Goal: Browse casually: Explore the website without a specific task or goal

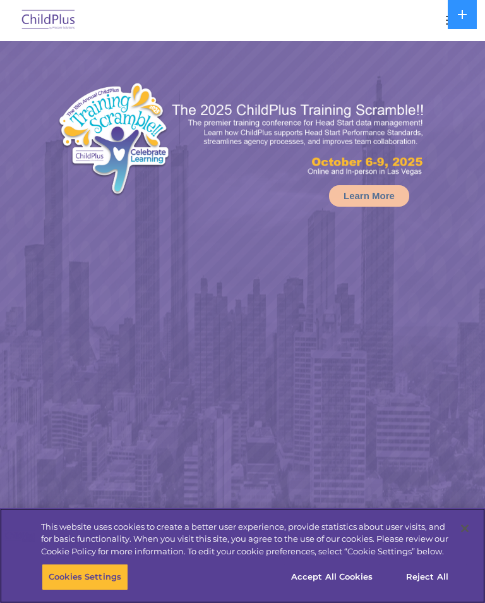
select select "MEDIUM"
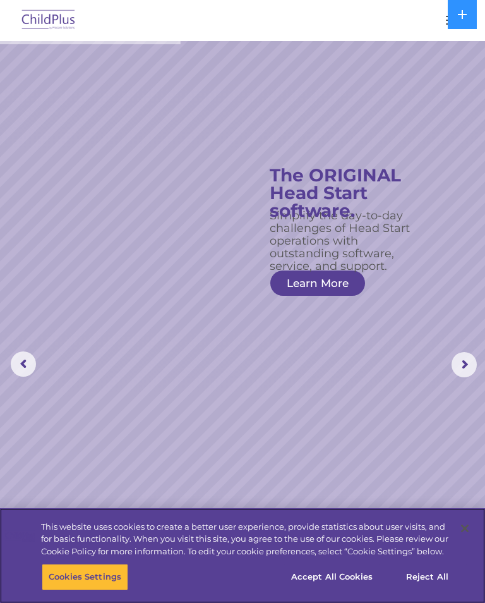
click at [347, 579] on button "Accept All Cookies" at bounding box center [331, 577] width 95 height 27
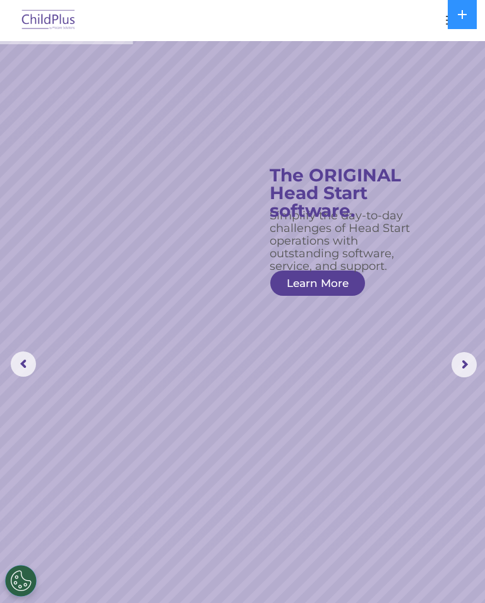
click at [437, 16] on div at bounding box center [242, 20] width 435 height 30
click at [442, 21] on button "button" at bounding box center [453, 20] width 27 height 20
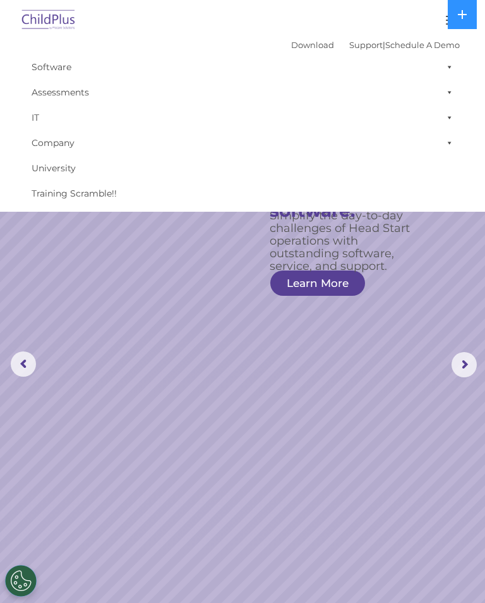
click at [454, 246] on rs-slide "Simplify the day-to-day challenges of Head Start operations with outstanding so…" at bounding box center [242, 364] width 485 height 647
click at [447, 291] on rs-slide "Simplify the day-to-day challenges of Head Start operations with outstanding so…" at bounding box center [242, 364] width 485 height 647
click at [469, 368] on rs-arrow at bounding box center [464, 364] width 25 height 25
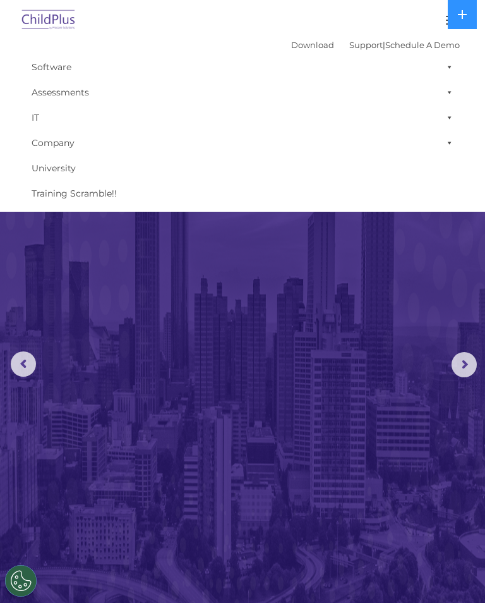
click at [461, 18] on icon at bounding box center [463, 14] width 10 height 10
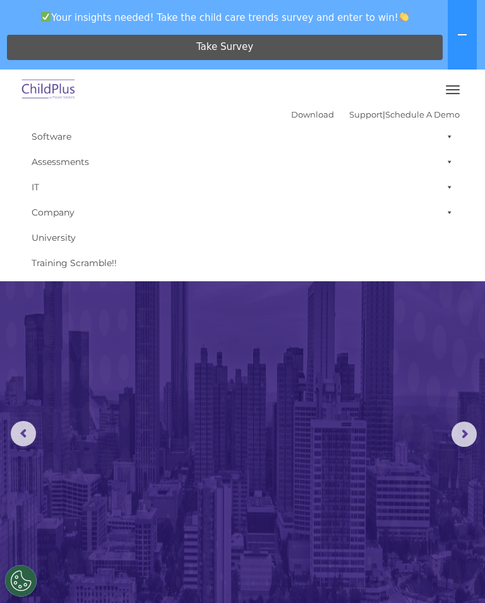
click at [447, 98] on button "button" at bounding box center [453, 90] width 27 height 20
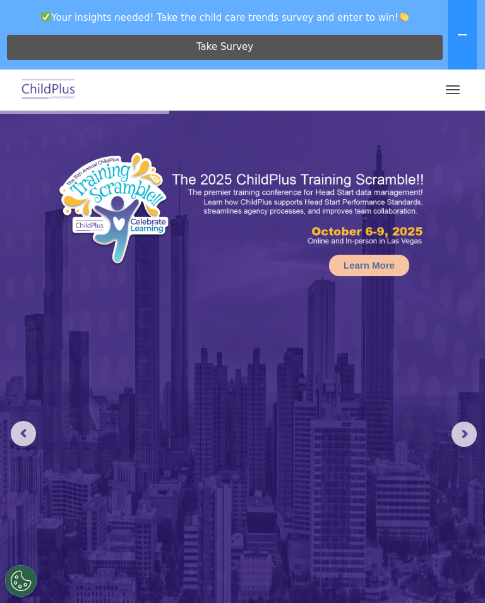
click at [446, 90] on span "button" at bounding box center [453, 89] width 14 height 1
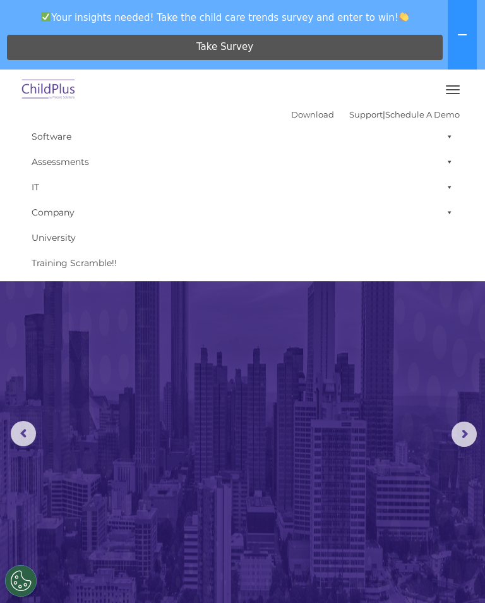
click at [449, 94] on span "button" at bounding box center [453, 93] width 14 height 1
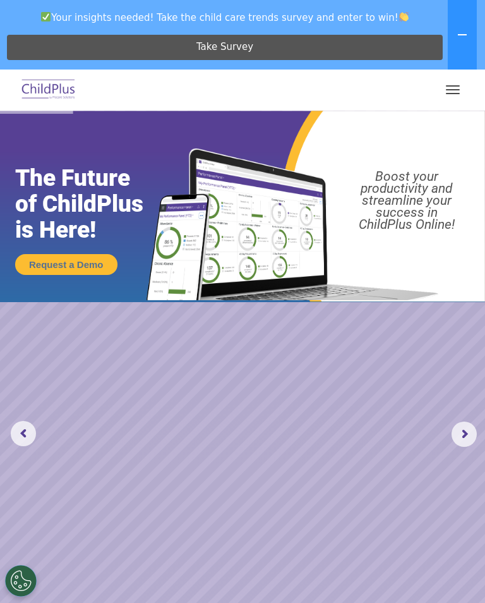
click at [466, 436] on rs-arrow at bounding box center [464, 433] width 25 height 25
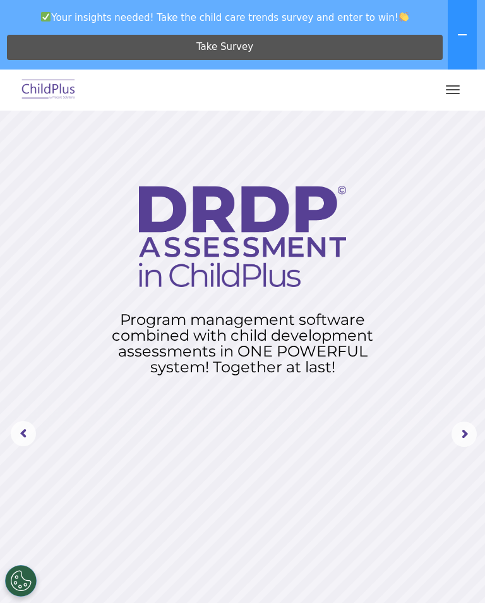
click at [466, 433] on rs-arrow at bounding box center [464, 433] width 25 height 25
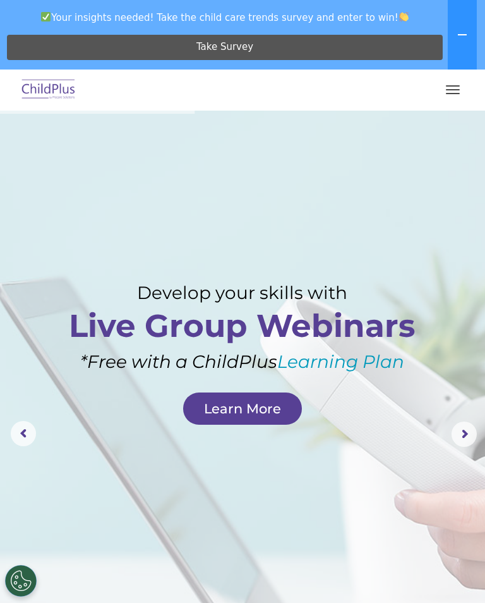
click at [458, 36] on icon at bounding box center [463, 35] width 10 height 10
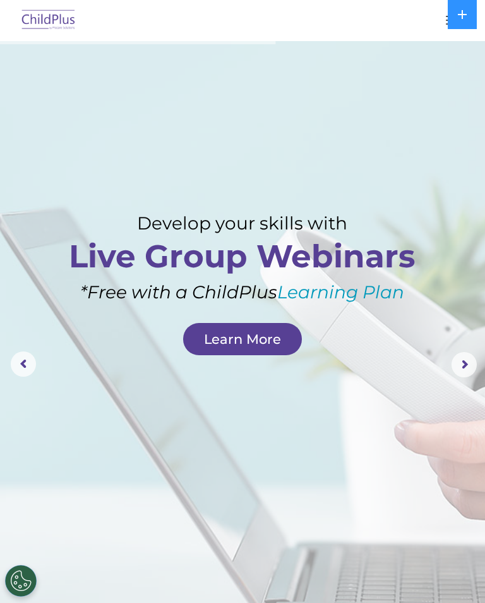
click at [430, 15] on div at bounding box center [242, 20] width 435 height 30
click at [464, 21] on button at bounding box center [462, 14] width 29 height 29
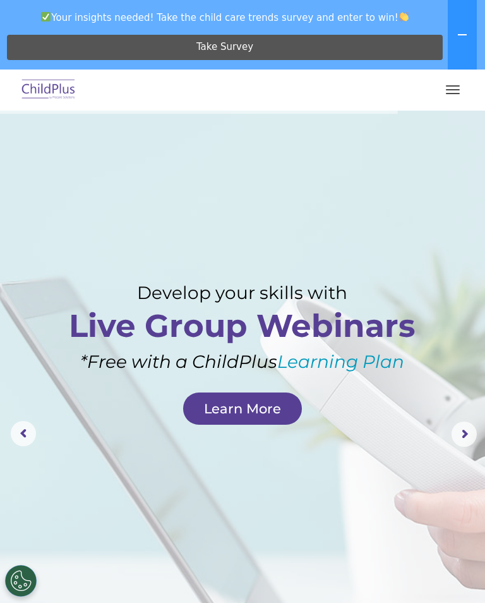
click at [463, 29] on button at bounding box center [462, 35] width 29 height 70
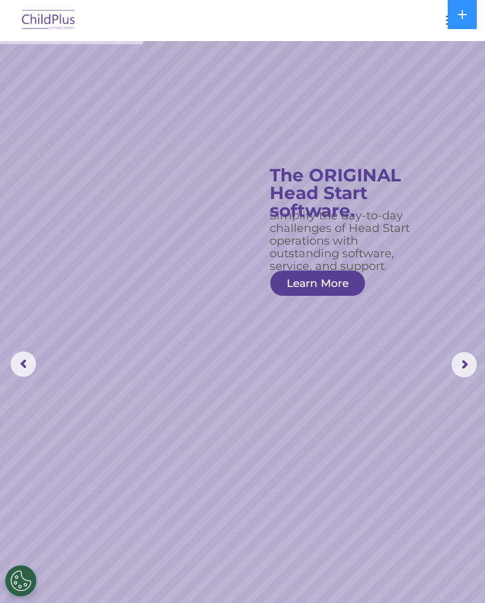
click at [427, 26] on div at bounding box center [242, 20] width 435 height 30
click at [436, 16] on div at bounding box center [242, 20] width 435 height 30
click at [437, 18] on div at bounding box center [242, 20] width 435 height 30
click at [437, 19] on div at bounding box center [242, 20] width 435 height 30
click at [440, 12] on button "button" at bounding box center [453, 20] width 27 height 20
